Goal: Check status: Check status

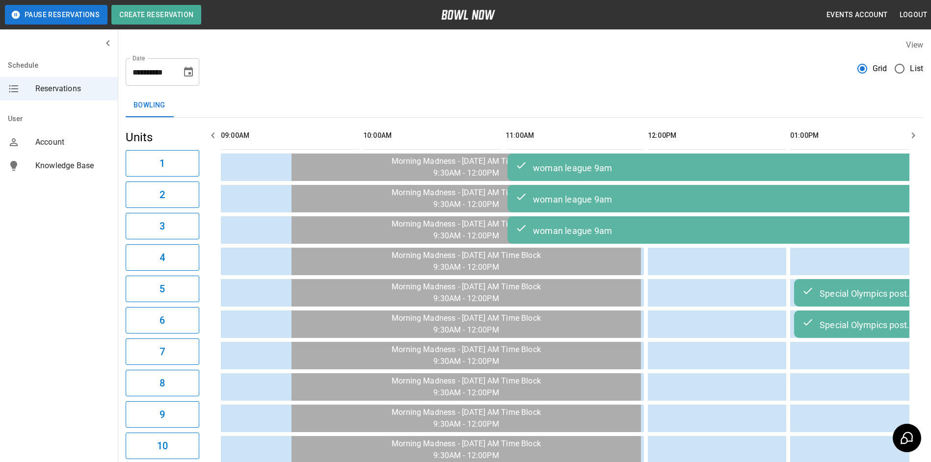
scroll to position [0, 1454]
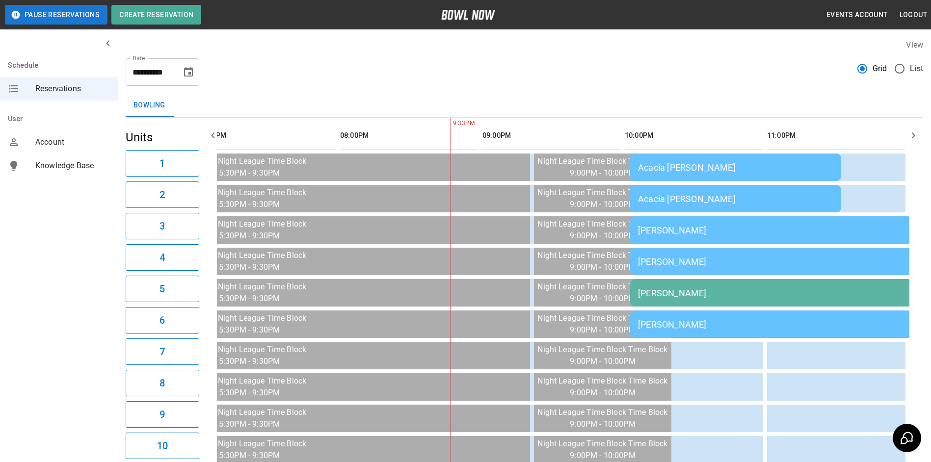
click at [725, 297] on div "[PERSON_NAME]" at bounding box center [771, 293] width 267 height 10
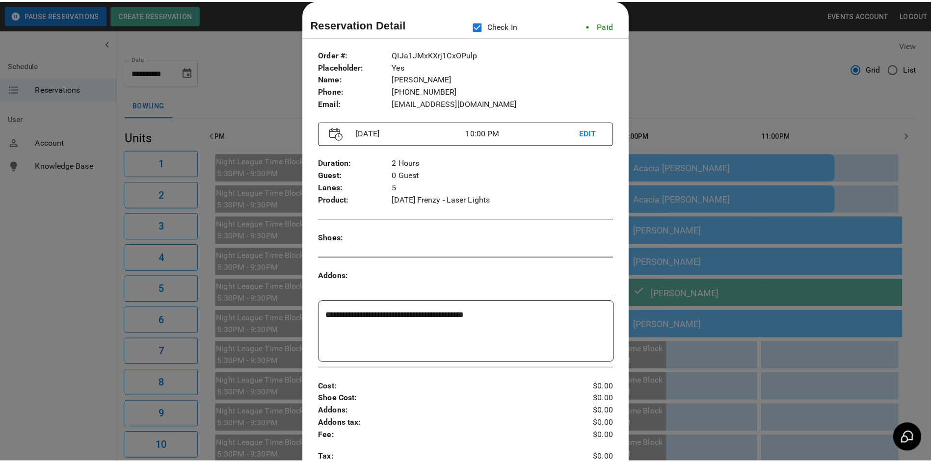
scroll to position [0, 1461]
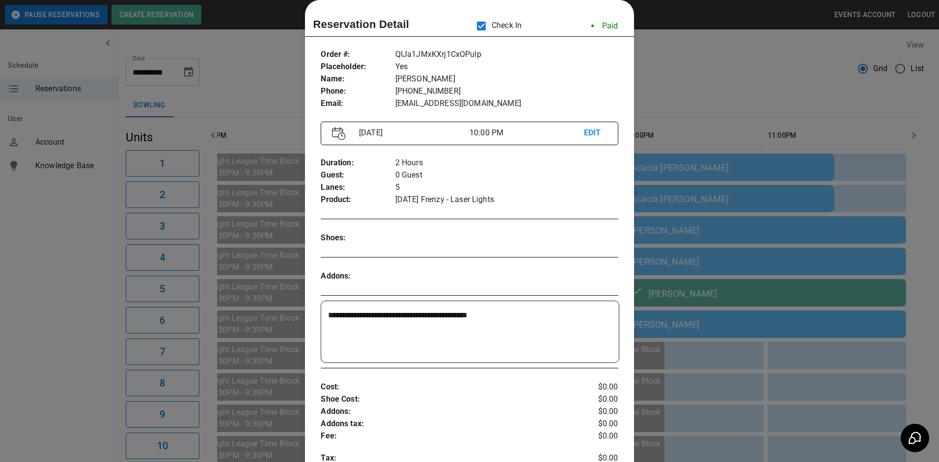
drag, startPoint x: 798, startPoint y: 75, endPoint x: 802, endPoint y: 85, distance: 11.0
click at [798, 75] on div at bounding box center [469, 231] width 939 height 462
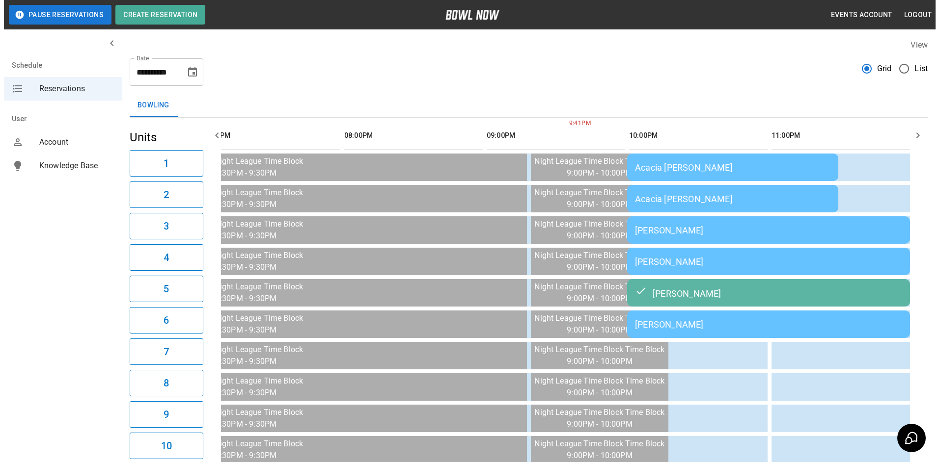
scroll to position [0, 1454]
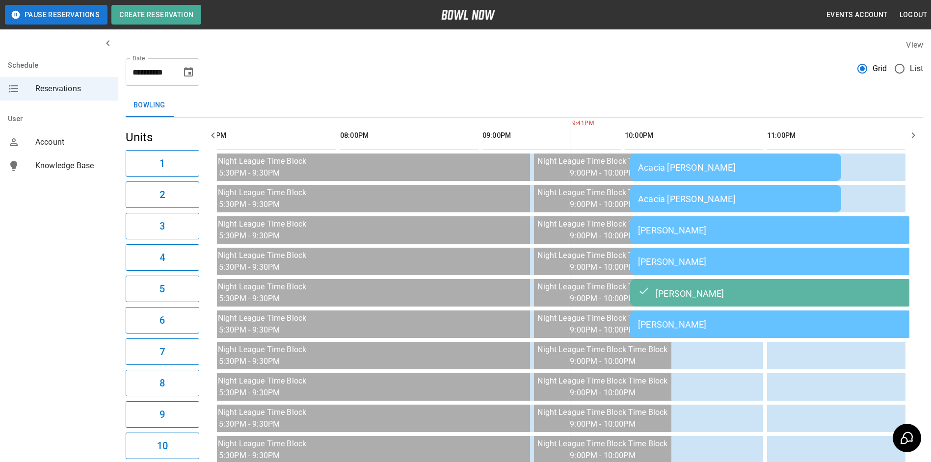
click at [674, 296] on div "[PERSON_NAME]" at bounding box center [771, 293] width 267 height 12
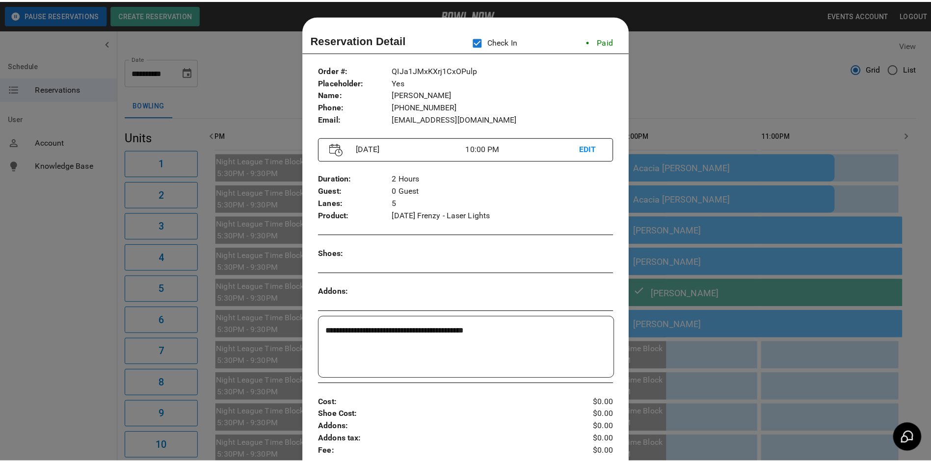
scroll to position [16, 0]
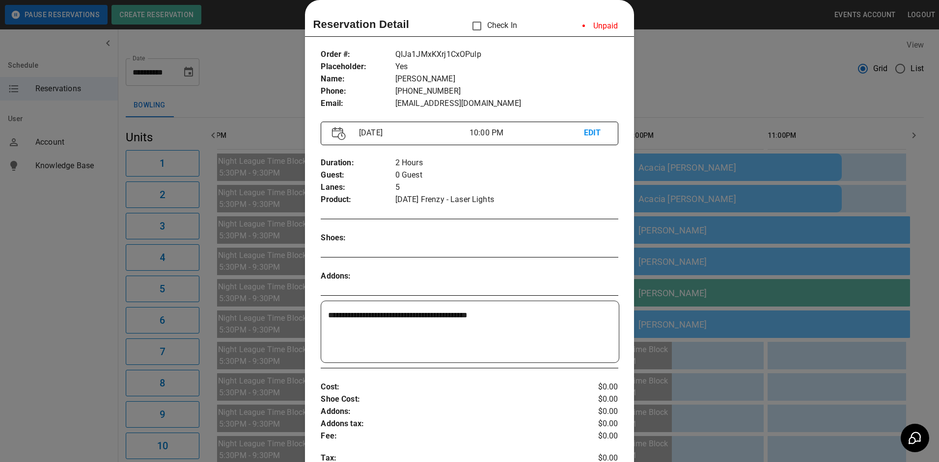
click at [462, 27] on div "Reservation Detail Check In Unpaid" at bounding box center [469, 26] width 313 height 21
click at [694, 91] on div at bounding box center [469, 231] width 939 height 462
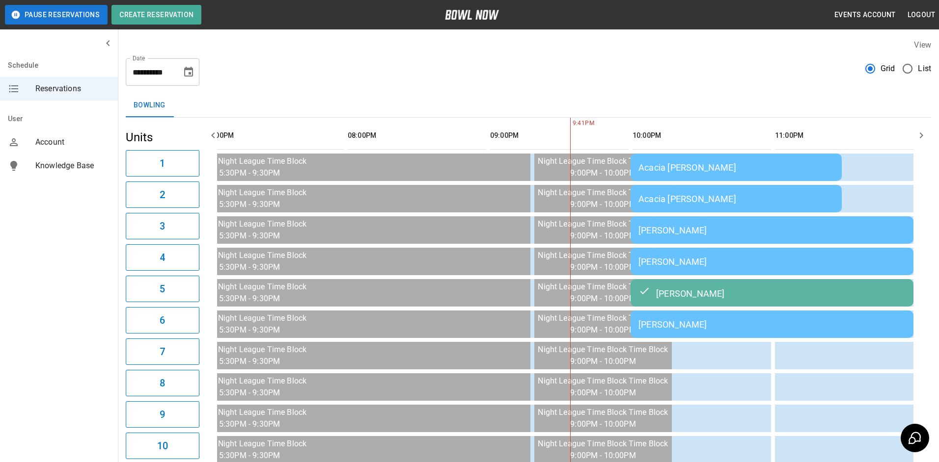
scroll to position [0, 1439]
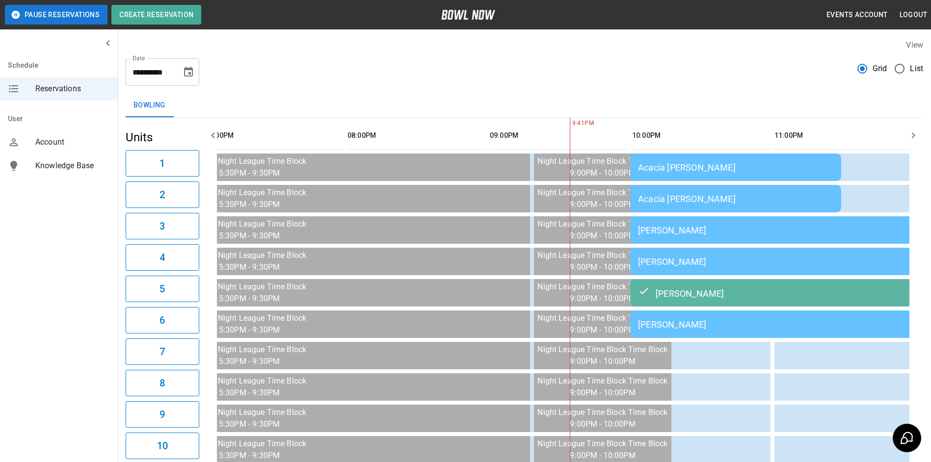
click at [707, 290] on div "[PERSON_NAME]" at bounding box center [771, 293] width 267 height 12
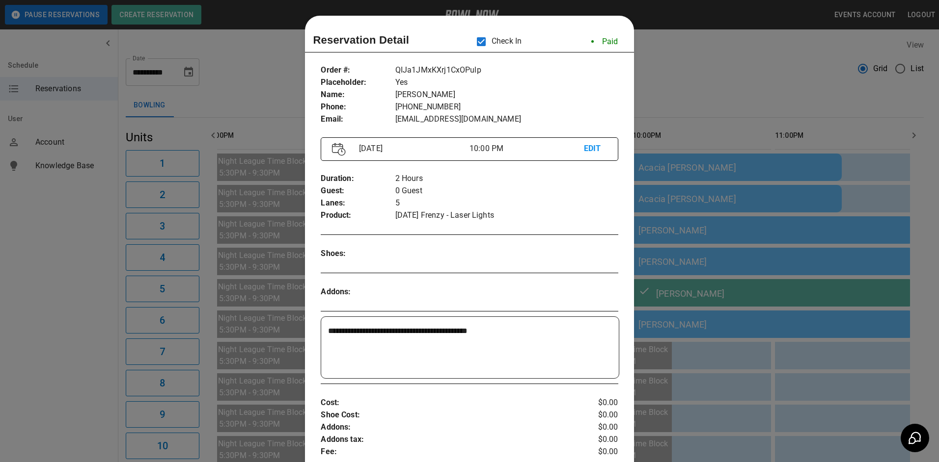
scroll to position [16, 0]
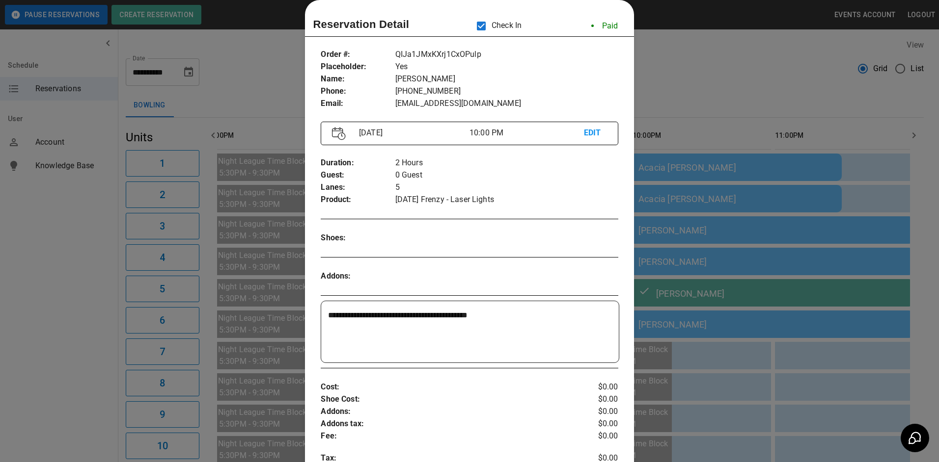
click at [657, 62] on div at bounding box center [469, 231] width 939 height 462
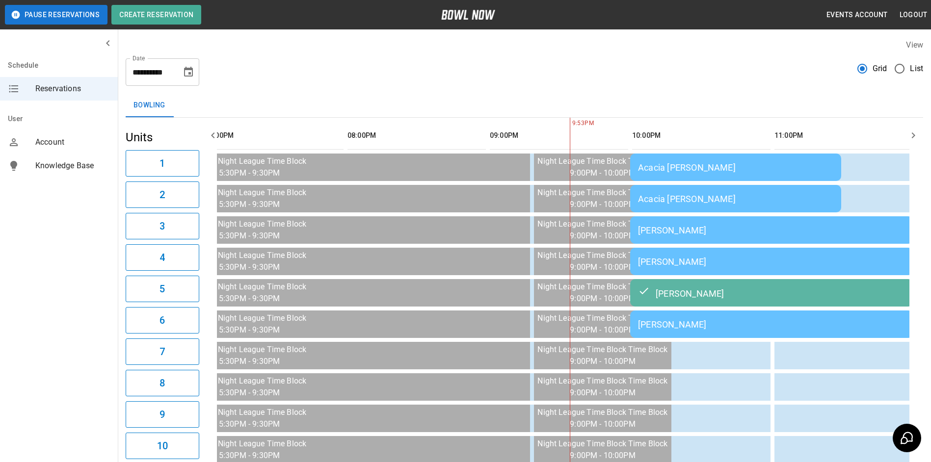
click at [686, 241] on td "[PERSON_NAME]" at bounding box center [771, 229] width 283 height 27
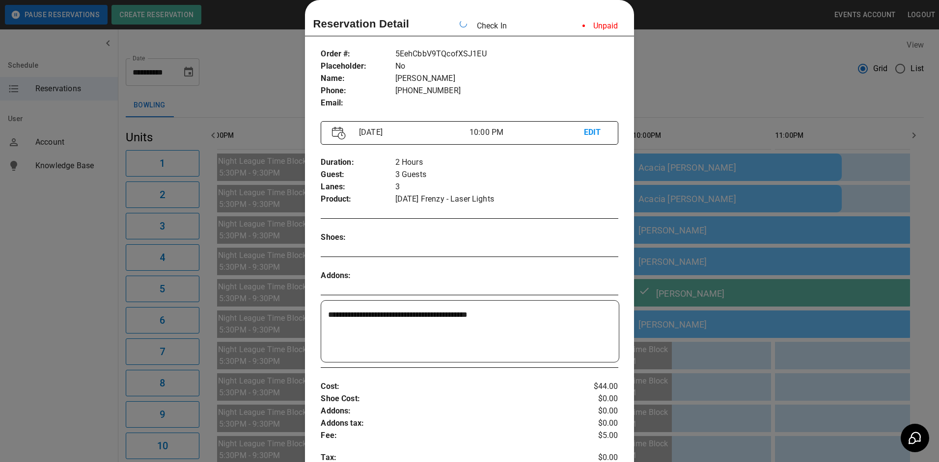
click at [711, 90] on div at bounding box center [469, 231] width 939 height 462
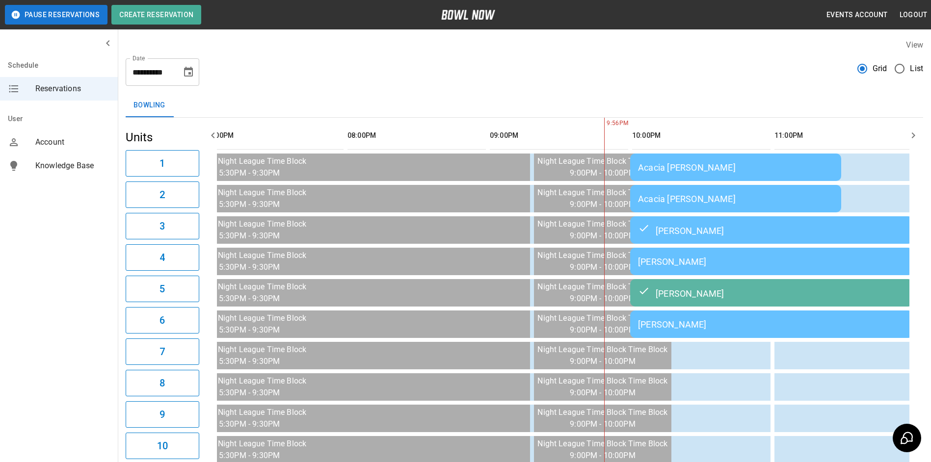
click at [704, 258] on div "[PERSON_NAME]" at bounding box center [771, 262] width 267 height 10
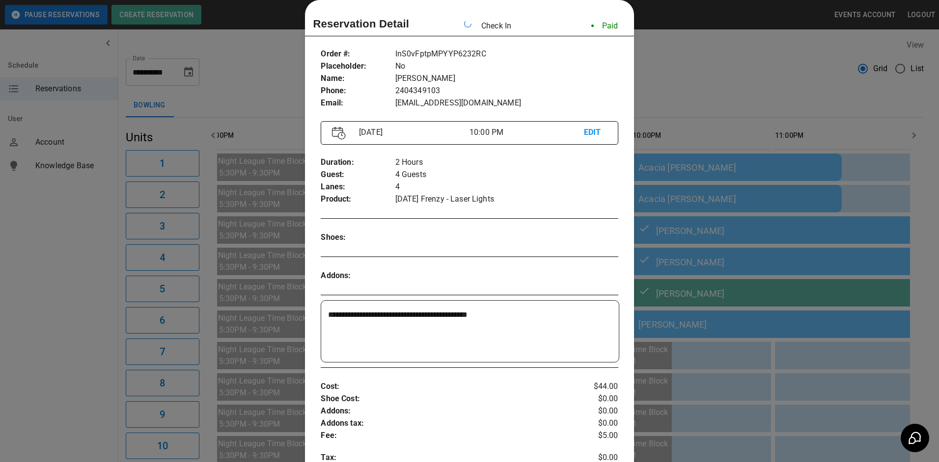
click at [793, 87] on div at bounding box center [469, 231] width 939 height 462
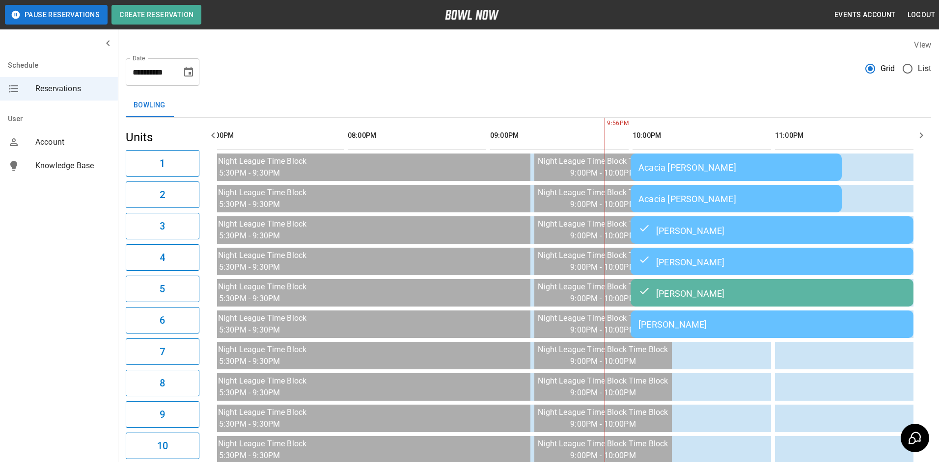
click at [793, 87] on div "**********" at bounding box center [528, 441] width 821 height 821
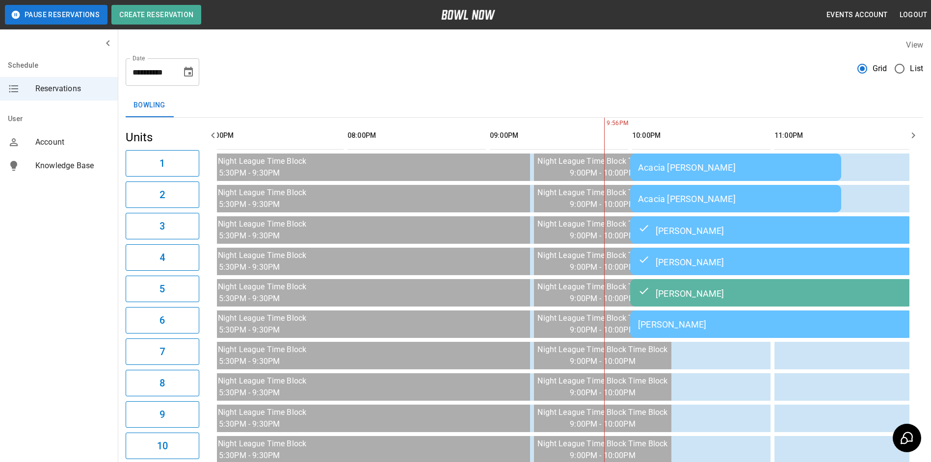
click at [762, 168] on div "Acacia [PERSON_NAME]" at bounding box center [735, 167] width 195 height 10
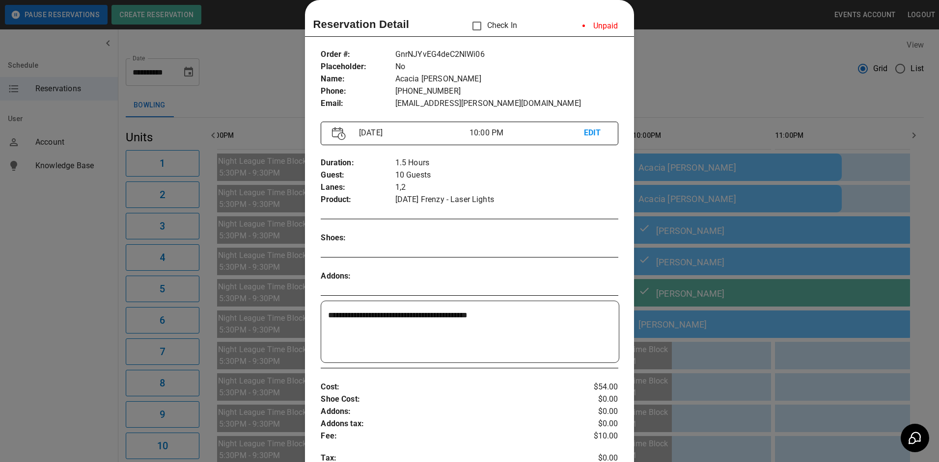
click at [768, 112] on div at bounding box center [469, 231] width 939 height 462
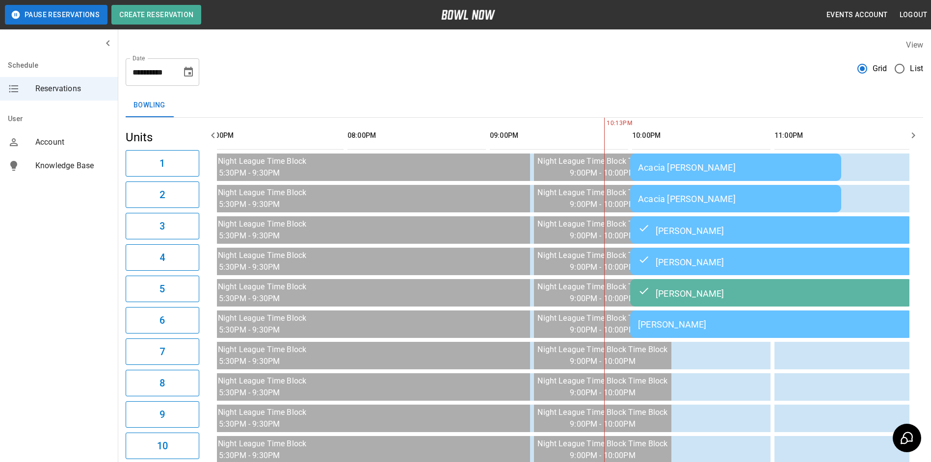
click at [765, 202] on div "Acacia [PERSON_NAME]" at bounding box center [735, 199] width 195 height 10
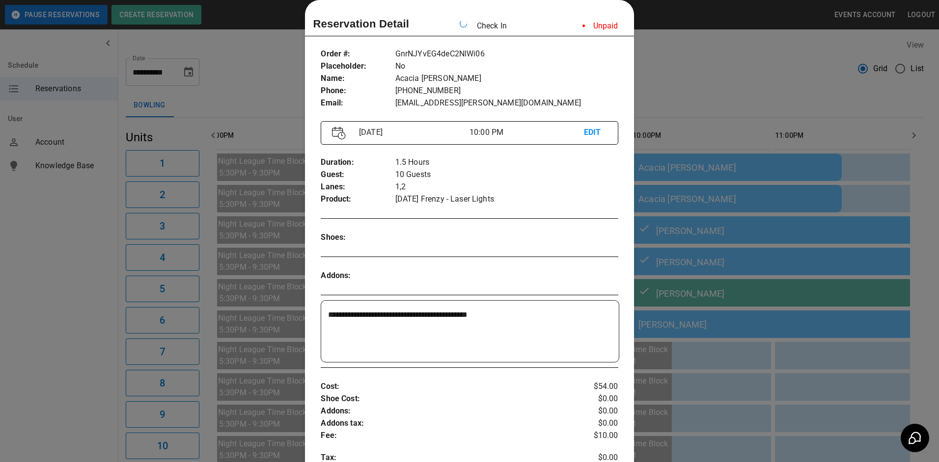
click at [628, 45] on div "**********" at bounding box center [469, 353] width 328 height 627
click at [617, 71] on div "**********" at bounding box center [469, 353] width 328 height 627
drag, startPoint x: 648, startPoint y: 68, endPoint x: 681, endPoint y: 68, distance: 33.9
click at [655, 68] on div at bounding box center [469, 231] width 939 height 462
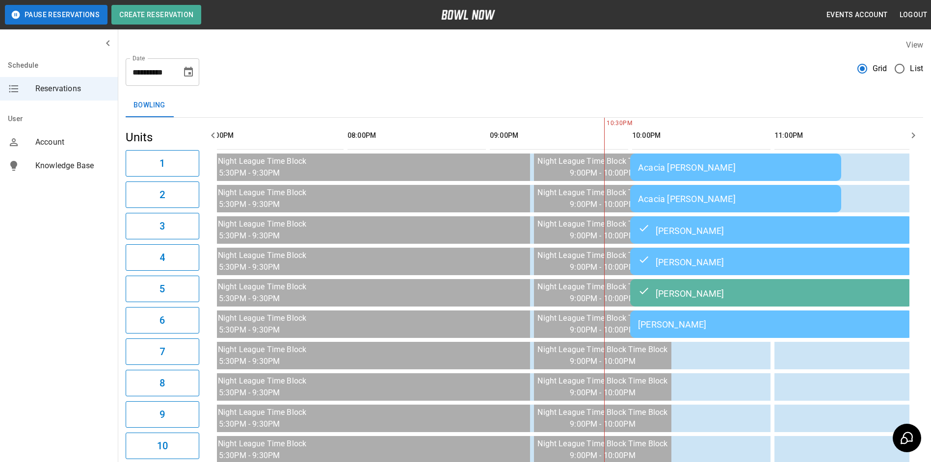
click at [682, 70] on div "**********" at bounding box center [525, 68] width 798 height 35
click at [684, 168] on div "Acacia [PERSON_NAME]" at bounding box center [735, 167] width 195 height 10
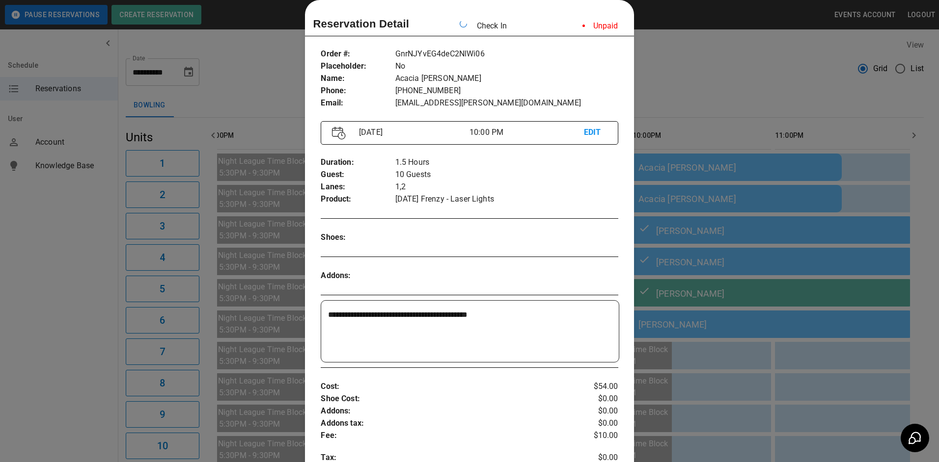
click at [463, 27] on icon at bounding box center [463, 24] width 8 height 8
click at [463, 27] on circle at bounding box center [462, 23] width 7 height 7
click at [463, 27] on icon at bounding box center [462, 23] width 7 height 7
drag, startPoint x: 710, startPoint y: 79, endPoint x: 707, endPoint y: 83, distance: 5.6
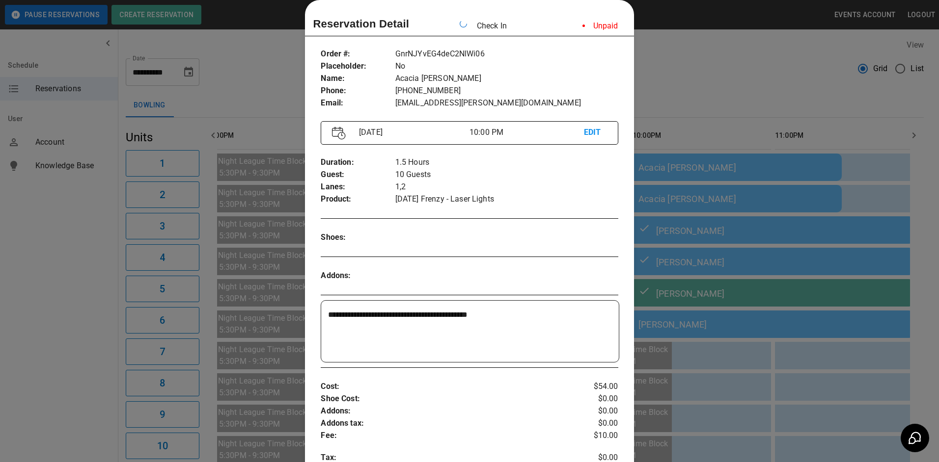
click at [708, 80] on div at bounding box center [469, 231] width 939 height 462
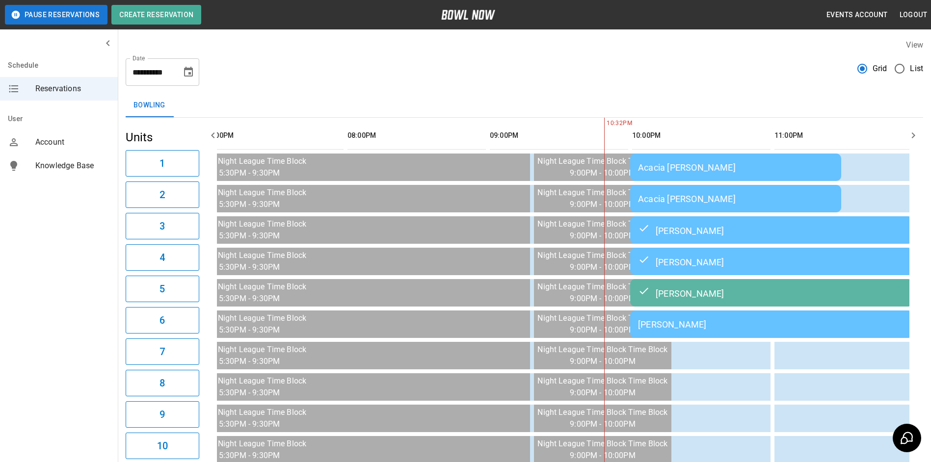
click at [704, 337] on td "[PERSON_NAME]" at bounding box center [771, 324] width 283 height 27
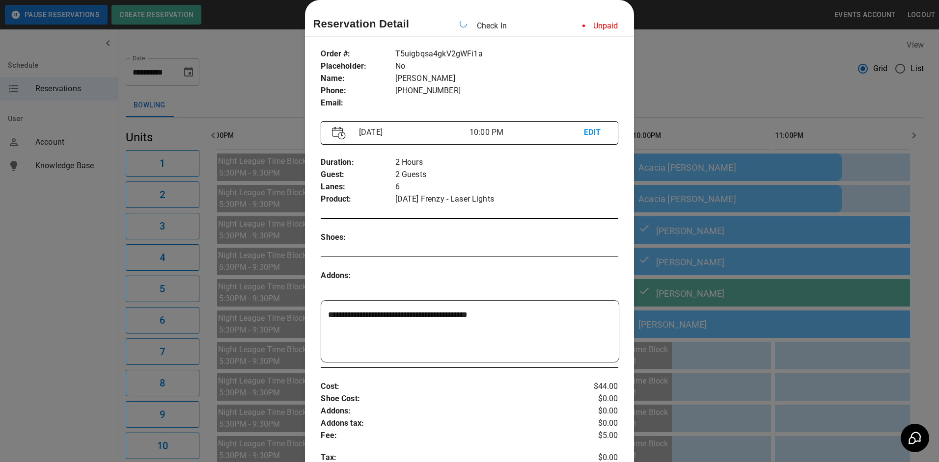
click at [680, 44] on div at bounding box center [469, 231] width 939 height 462
